Goal: Information Seeking & Learning: Learn about a topic

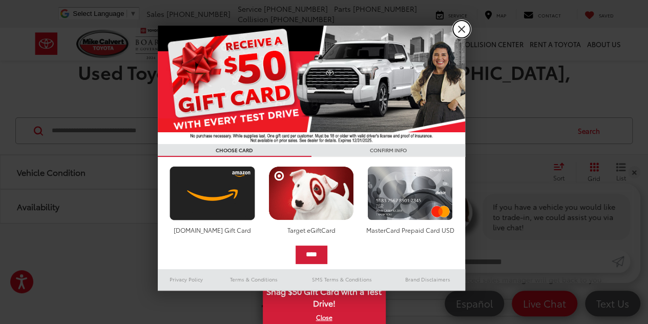
click at [461, 26] on link "X" at bounding box center [461, 28] width 17 height 17
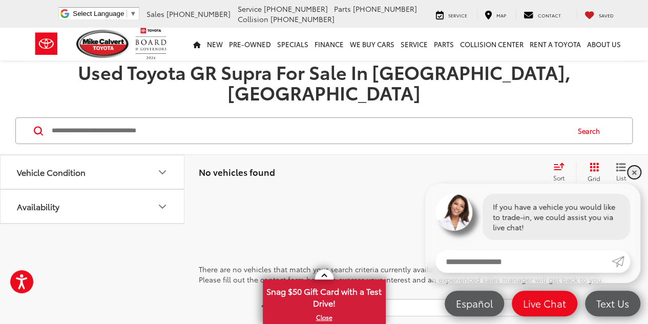
click at [630, 176] on link "✕" at bounding box center [634, 172] width 12 height 12
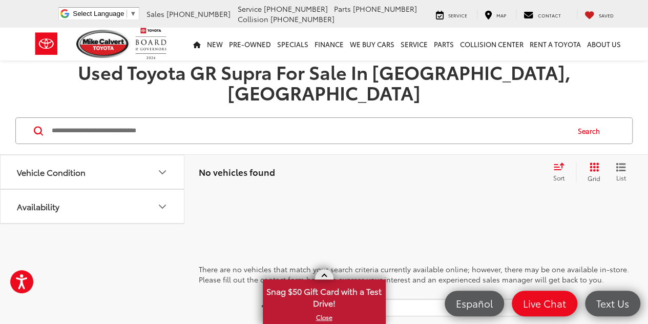
click at [322, 271] on link at bounding box center [324, 274] width 18 height 10
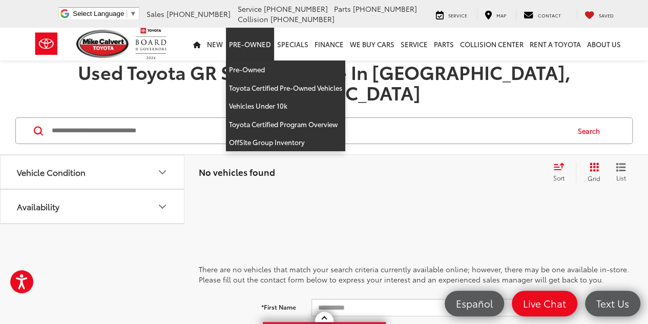
click at [262, 47] on link "Pre-Owned" at bounding box center [250, 44] width 48 height 33
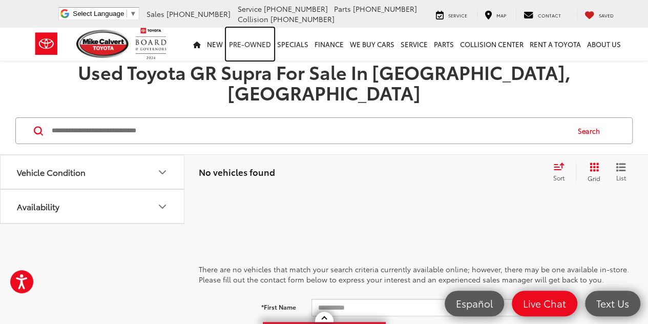
click at [256, 45] on link "Pre-Owned" at bounding box center [250, 44] width 48 height 33
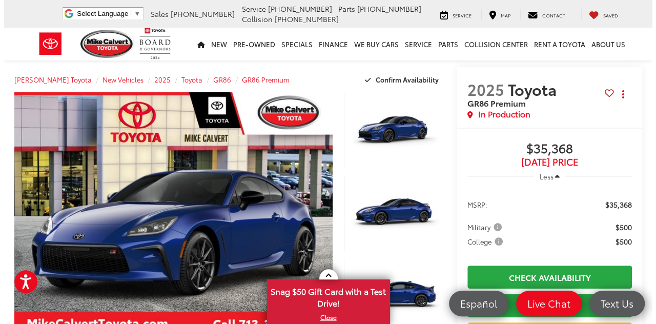
scroll to position [75, 0]
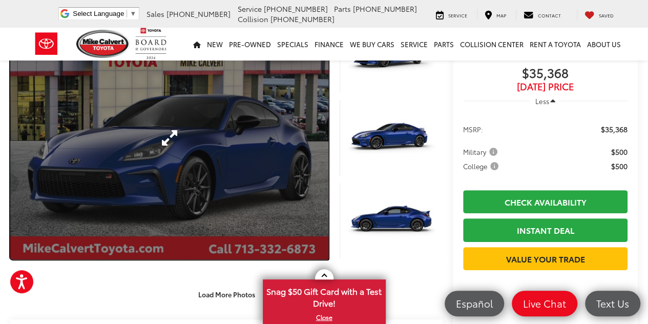
click at [161, 135] on link "Expand Photo 0" at bounding box center [169, 138] width 318 height 242
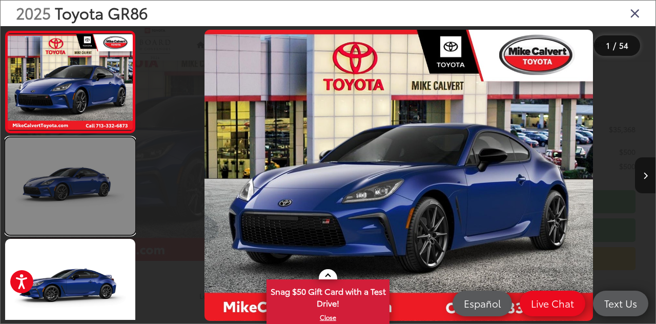
click at [64, 227] on link at bounding box center [70, 185] width 130 height 97
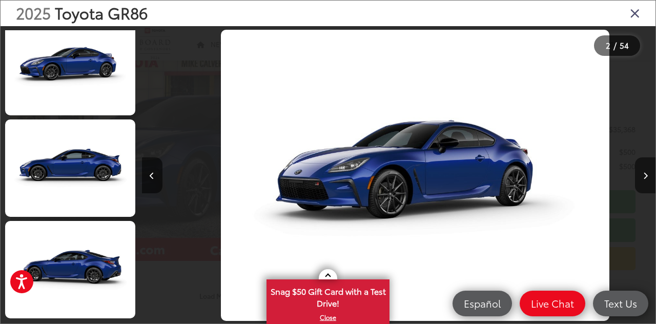
scroll to position [0, 513]
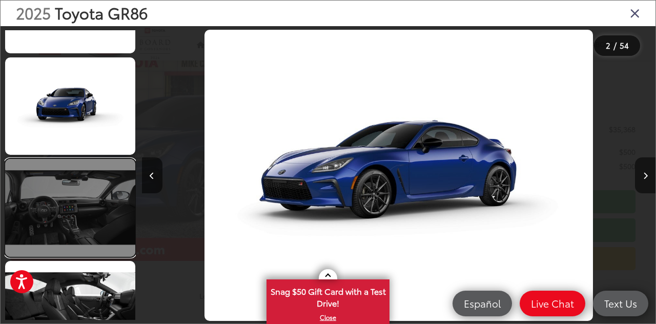
click at [75, 199] on link at bounding box center [70, 207] width 130 height 97
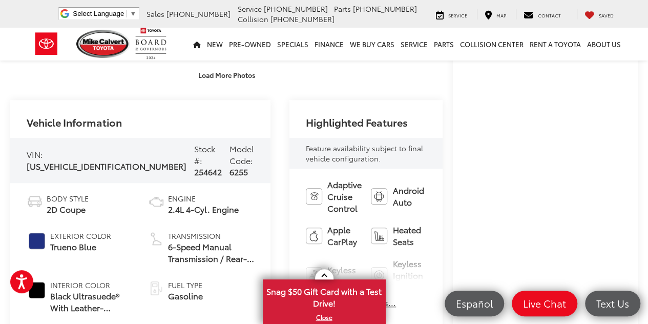
scroll to position [0, 0]
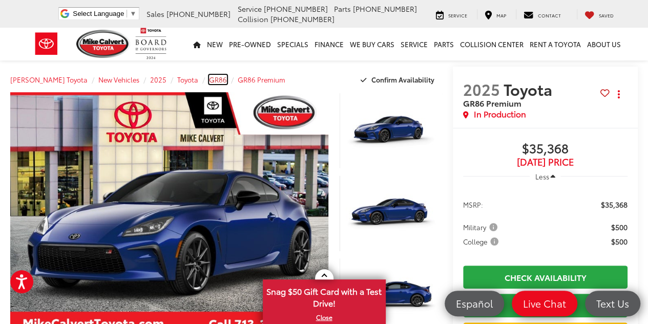
click at [209, 78] on span "GR86" at bounding box center [218, 79] width 18 height 9
